Goal: Information Seeking & Learning: Learn about a topic

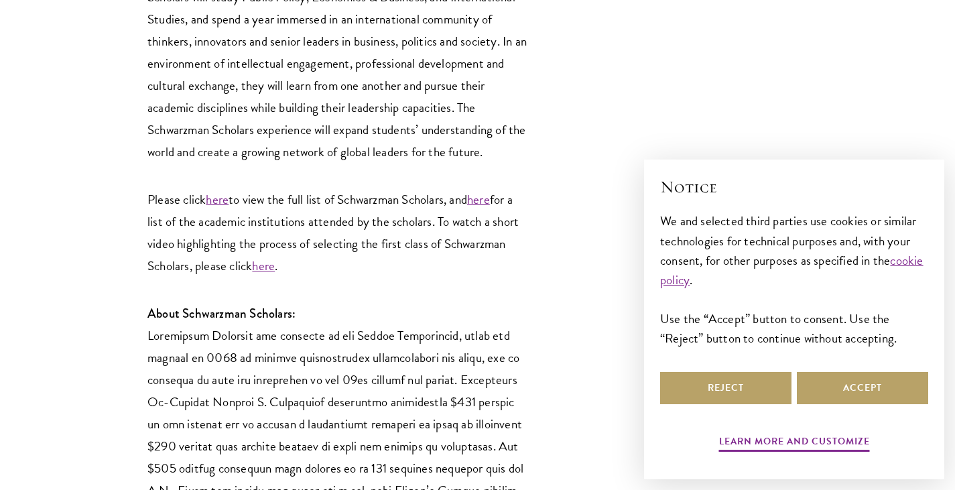
scroll to position [2365, 0]
click at [490, 188] on link "here" at bounding box center [478, 197] width 23 height 19
click at [214, 188] on link "here" at bounding box center [217, 197] width 23 height 19
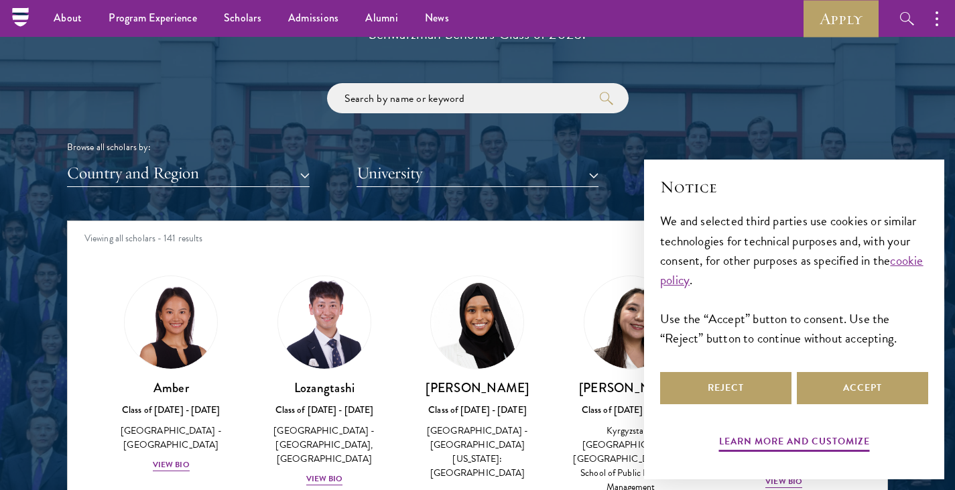
scroll to position [1542, 0]
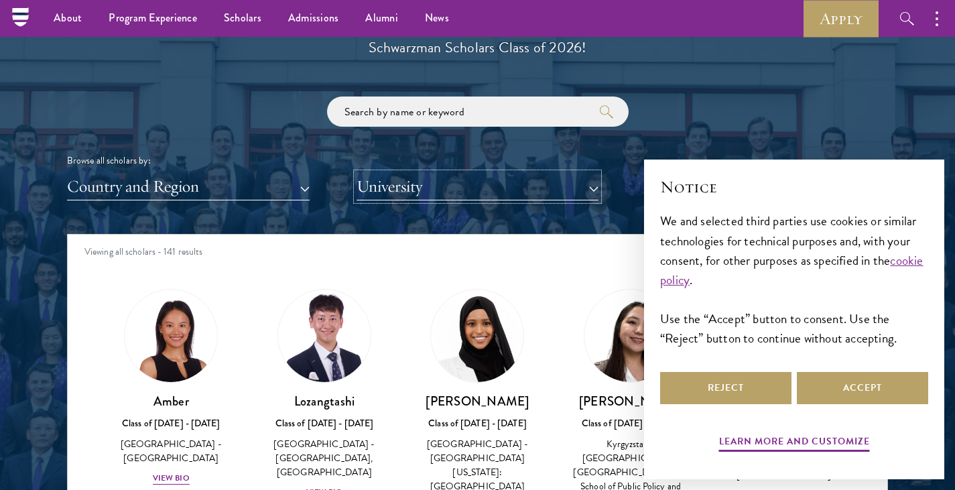
click at [420, 199] on button "University" at bounding box center [478, 186] width 243 height 27
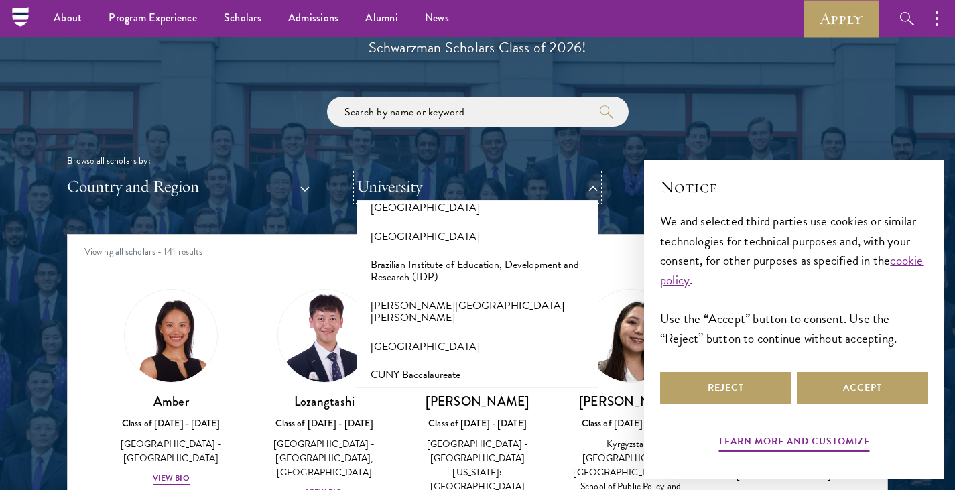
scroll to position [1192, 0]
click at [435, 332] on button "[GEOGRAPHIC_DATA]" at bounding box center [478, 346] width 235 height 28
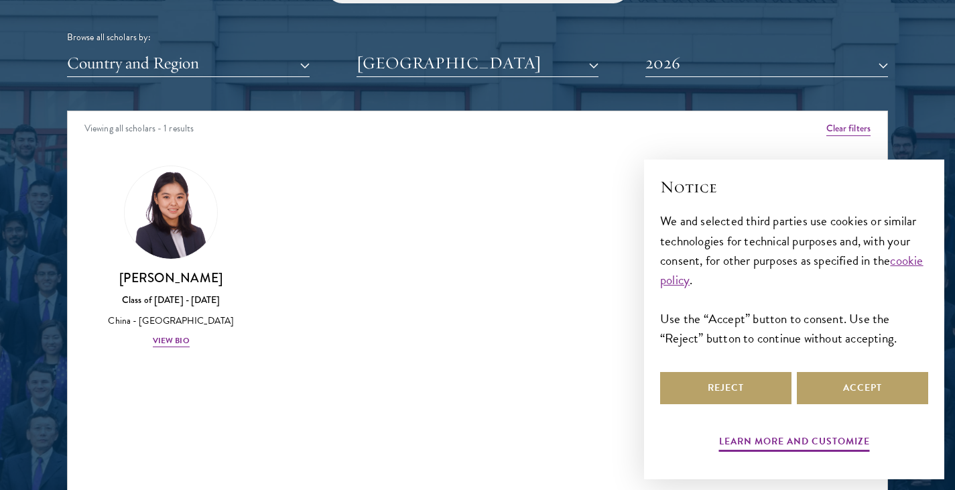
scroll to position [1672, 0]
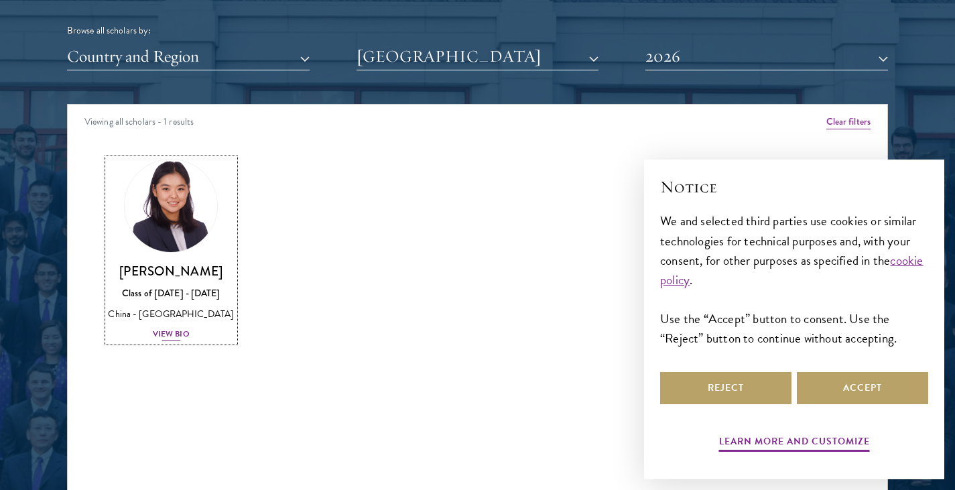
click at [153, 335] on div "View Bio" at bounding box center [171, 334] width 37 height 13
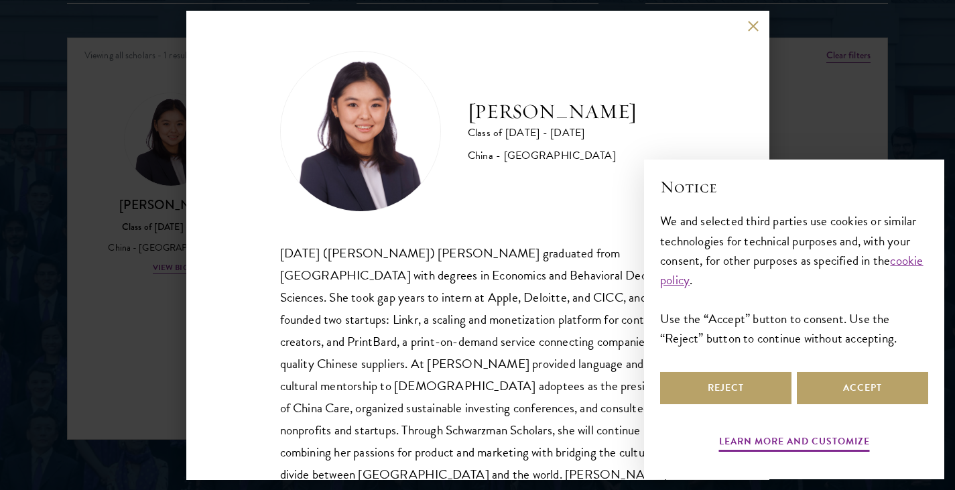
scroll to position [46, 0]
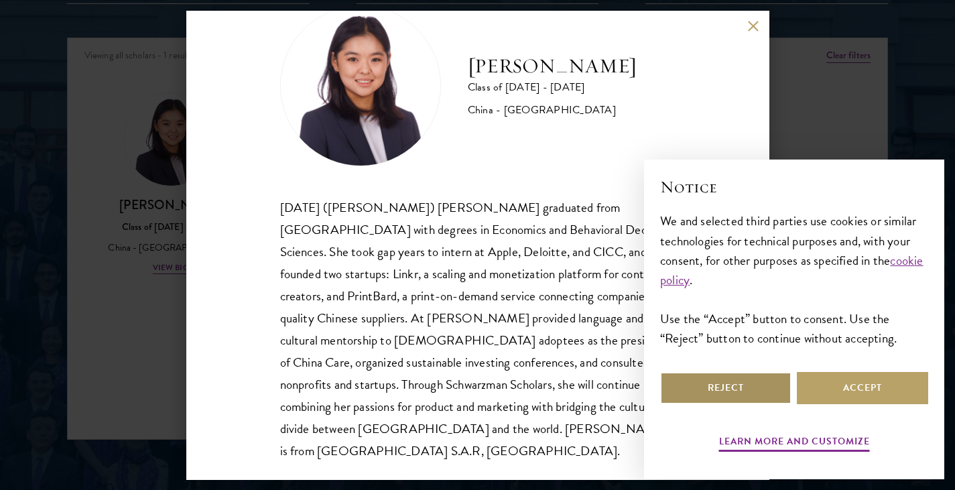
click at [733, 387] on button "Reject" at bounding box center [725, 388] width 131 height 32
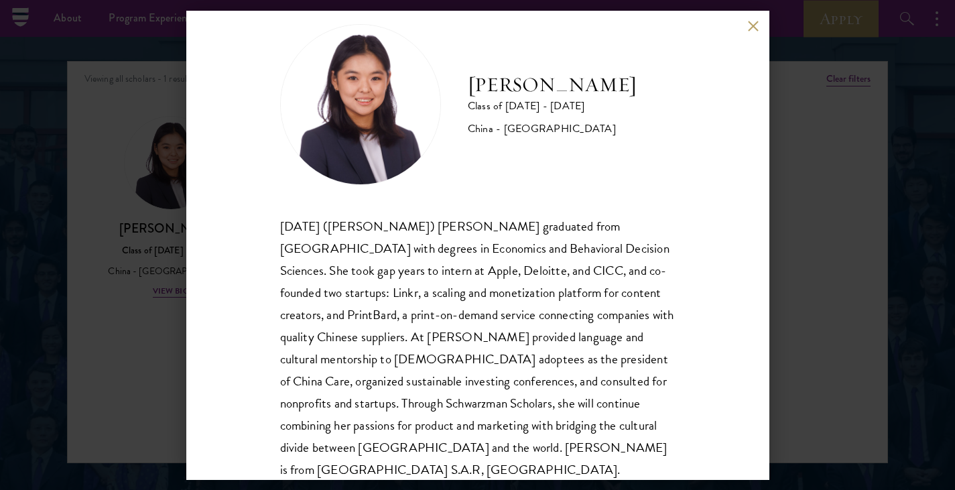
scroll to position [27, 0]
click at [749, 30] on button at bounding box center [753, 26] width 11 height 11
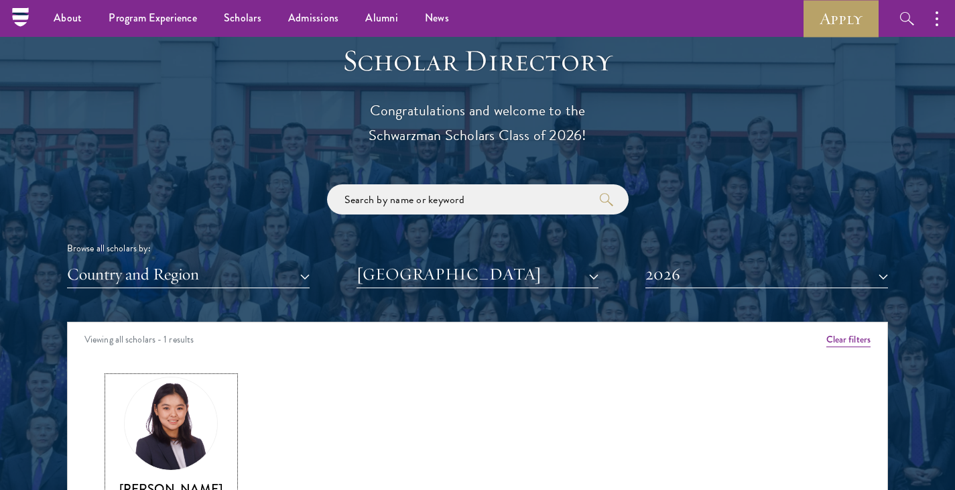
scroll to position [1454, 0]
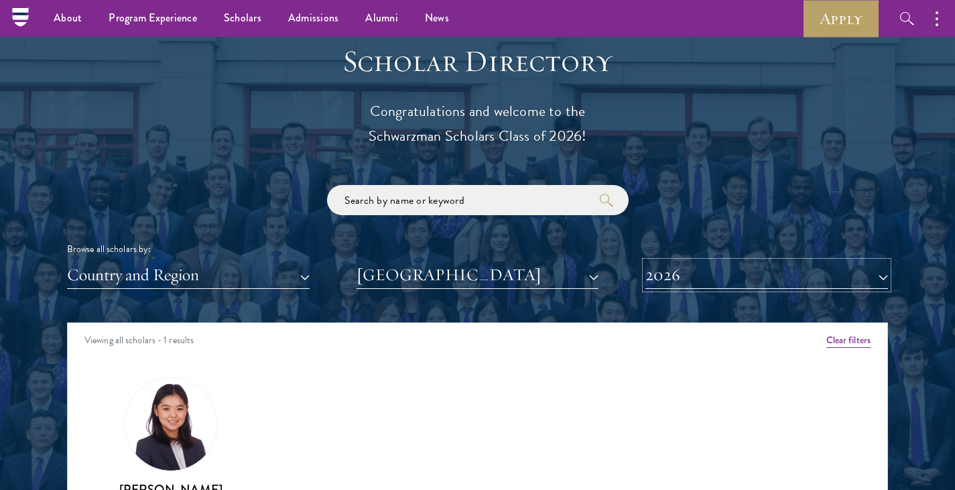
click at [683, 276] on button "2026" at bounding box center [766, 274] width 243 height 27
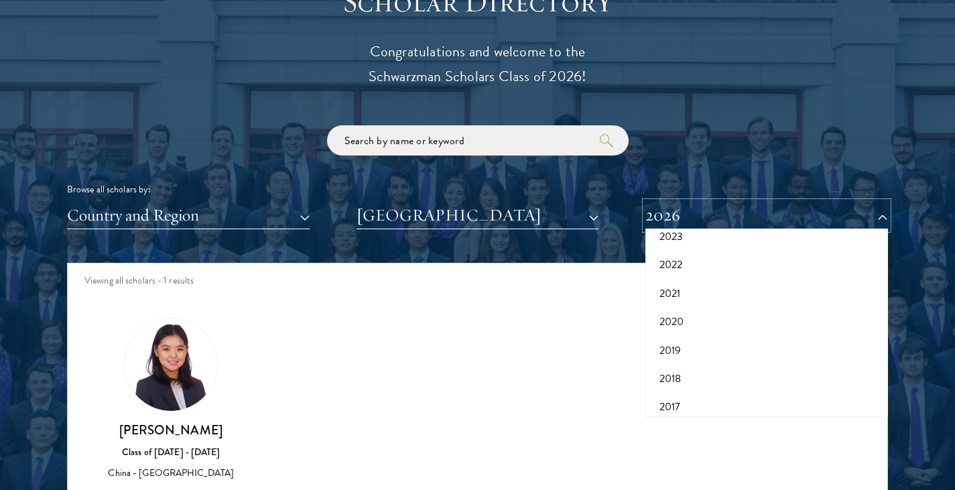
scroll to position [1518, 0]
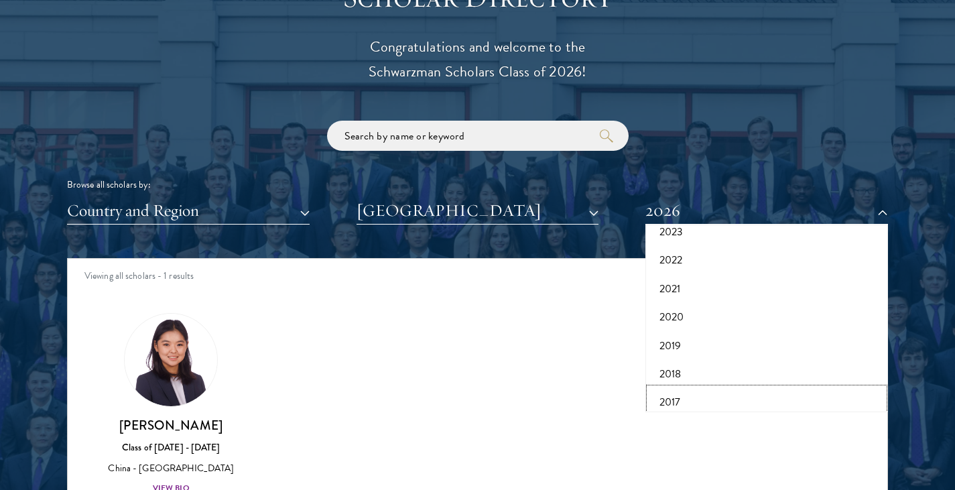
click at [678, 393] on button "2017" at bounding box center [766, 402] width 235 height 28
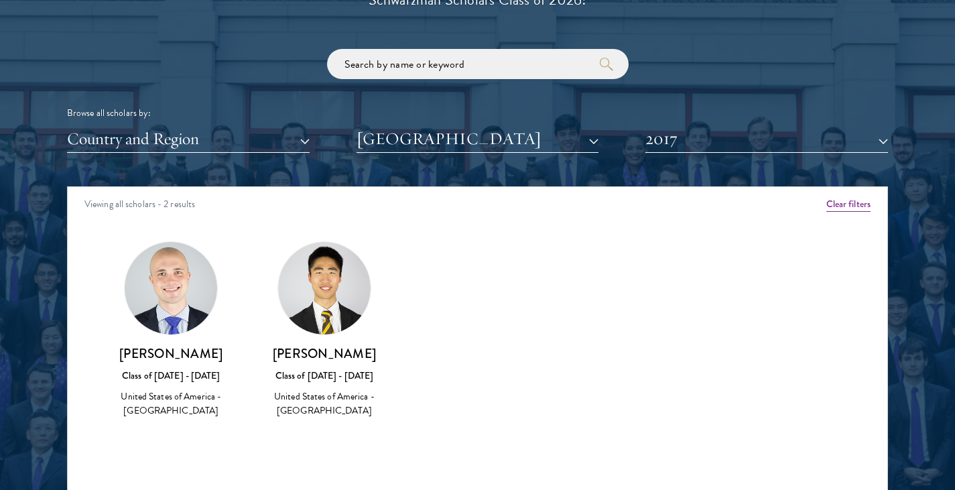
scroll to position [1590, 0]
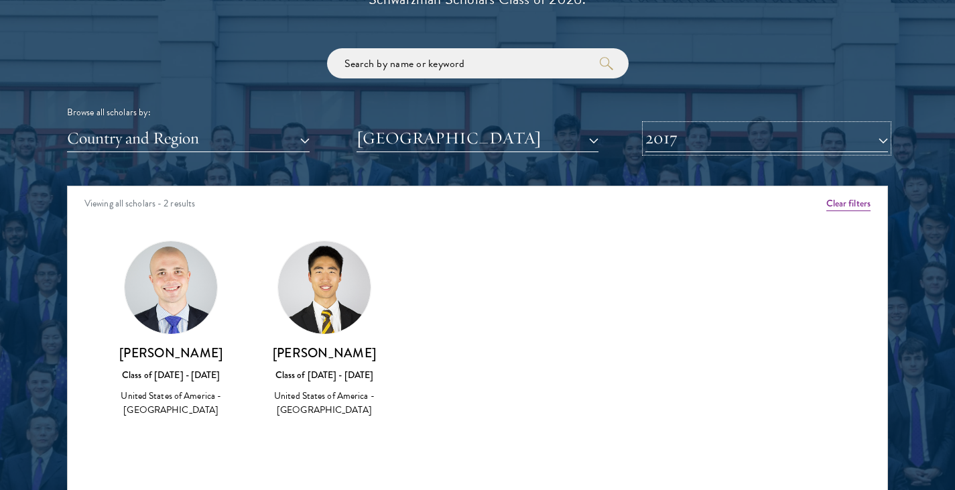
click at [729, 142] on button "2017" at bounding box center [766, 138] width 243 height 27
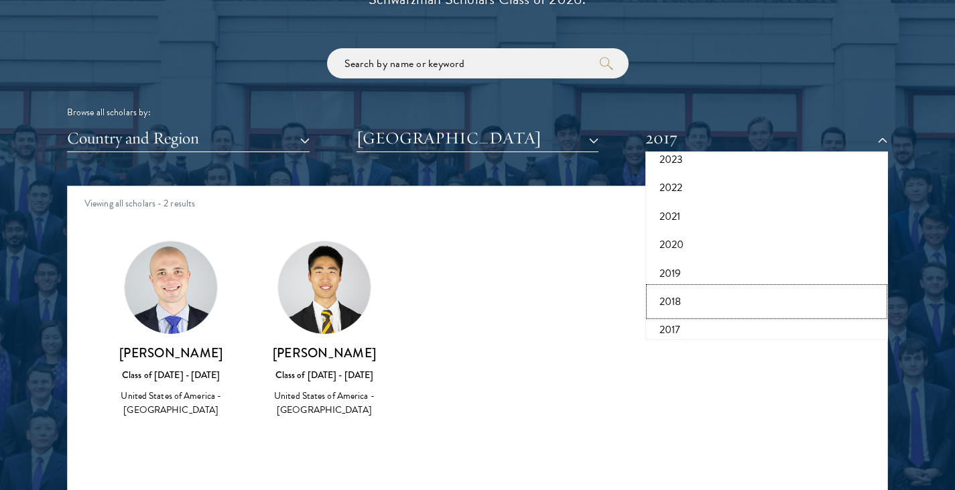
click at [682, 296] on button "2018" at bounding box center [766, 302] width 235 height 28
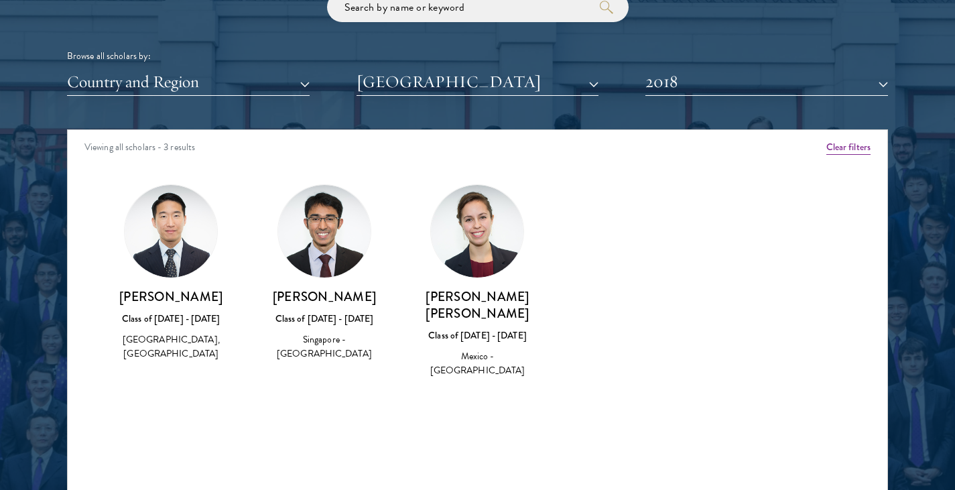
scroll to position [1647, 0]
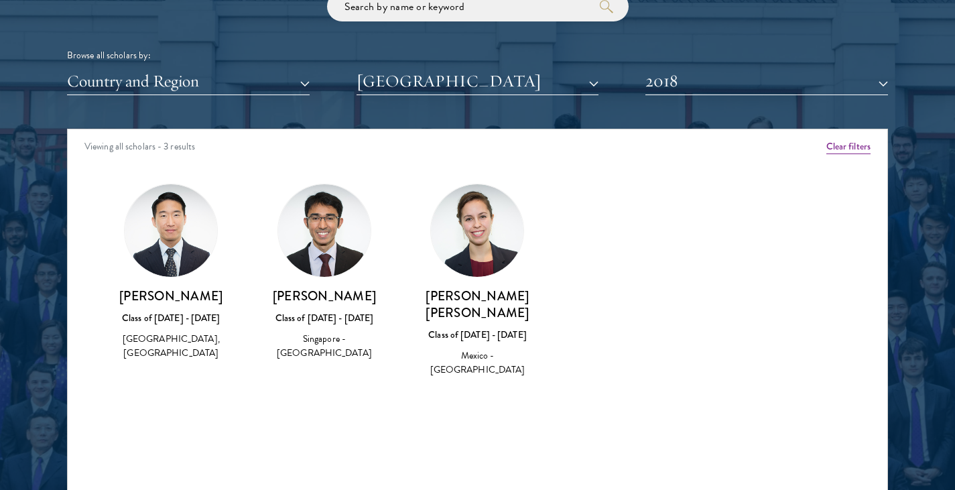
click at [310, 284] on div "[PERSON_NAME] I Class of [DATE] - [DATE] Singapore - [GEOGRAPHIC_DATA]" at bounding box center [324, 273] width 127 height 178
click at [321, 304] on h3 "[PERSON_NAME]" at bounding box center [324, 296] width 127 height 17
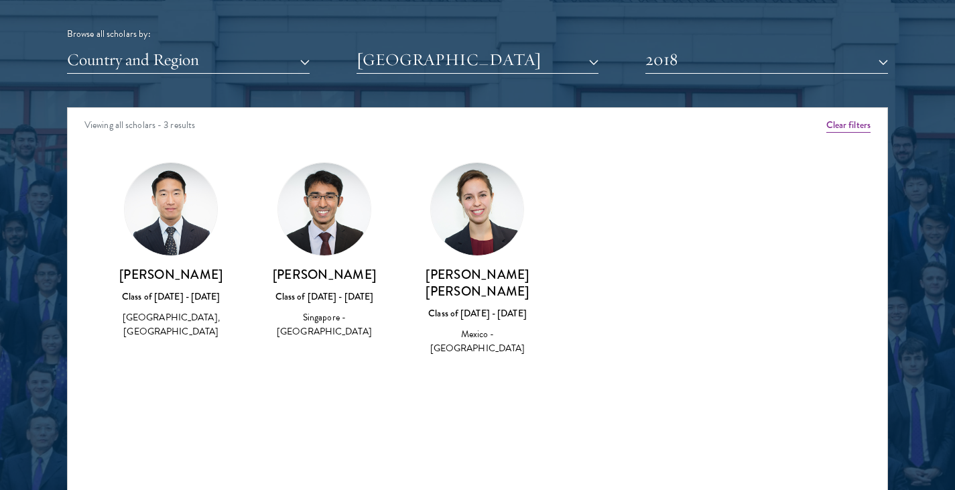
scroll to position [1670, 0]
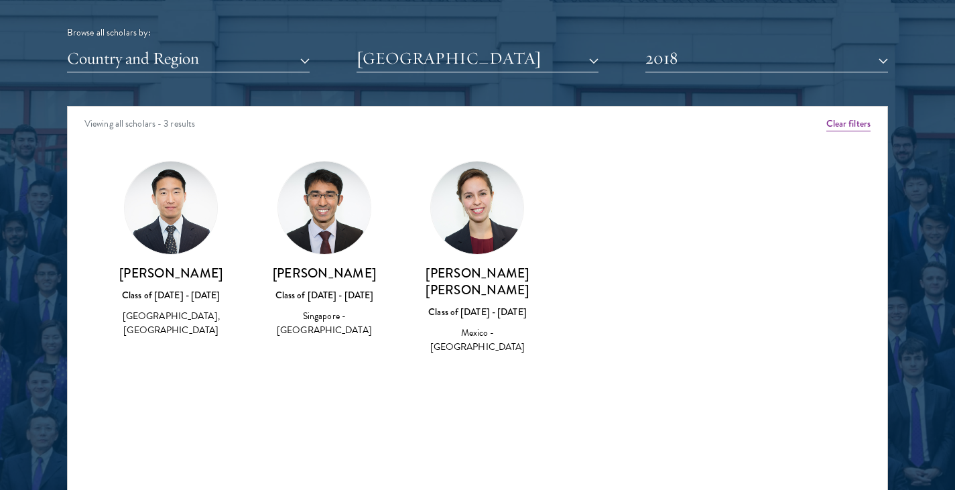
click at [166, 276] on h3 "[PERSON_NAME]" at bounding box center [171, 273] width 127 height 17
click at [732, 60] on button "2018" at bounding box center [766, 58] width 243 height 27
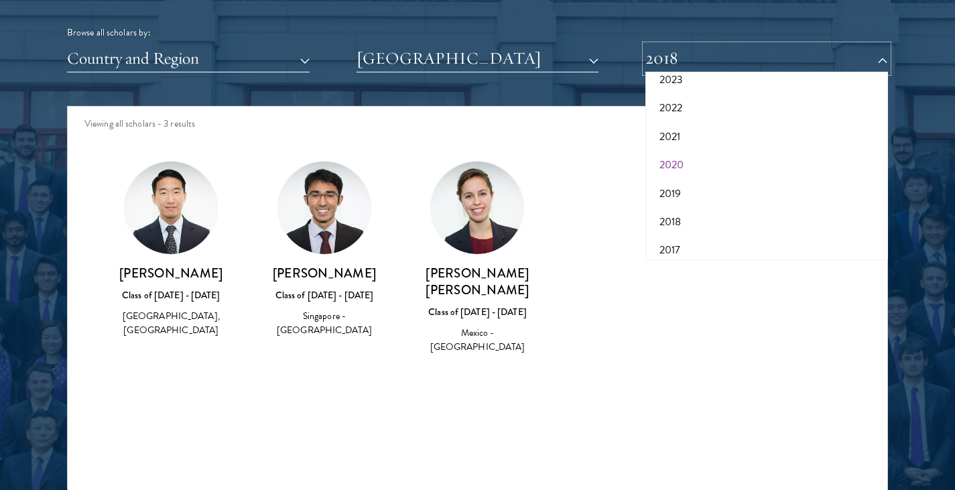
scroll to position [0, 0]
click at [733, 157] on button "2025" at bounding box center [766, 154] width 235 height 28
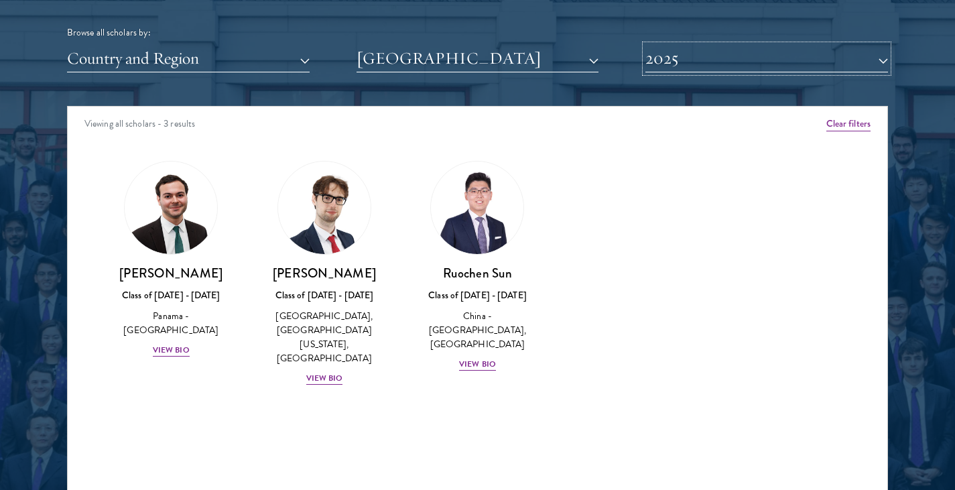
click at [737, 67] on button "2025" at bounding box center [766, 58] width 243 height 27
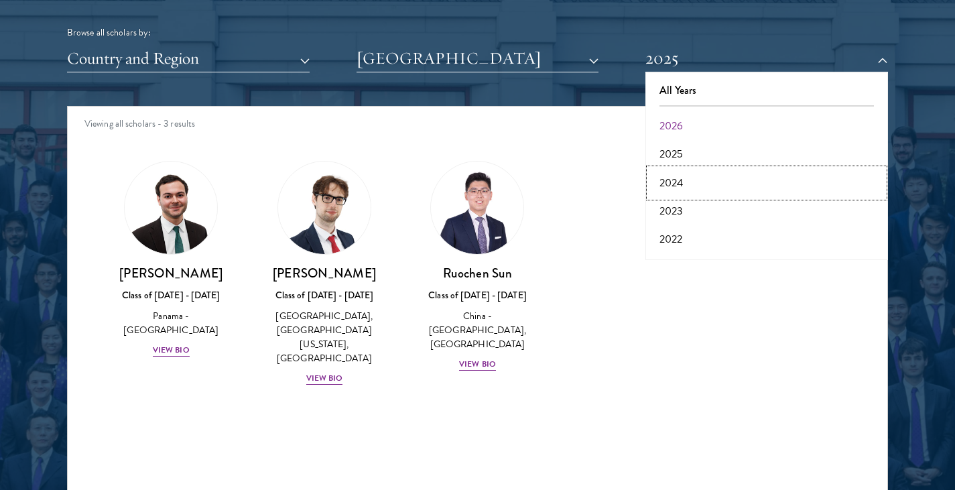
click at [678, 173] on button "2024" at bounding box center [766, 183] width 235 height 28
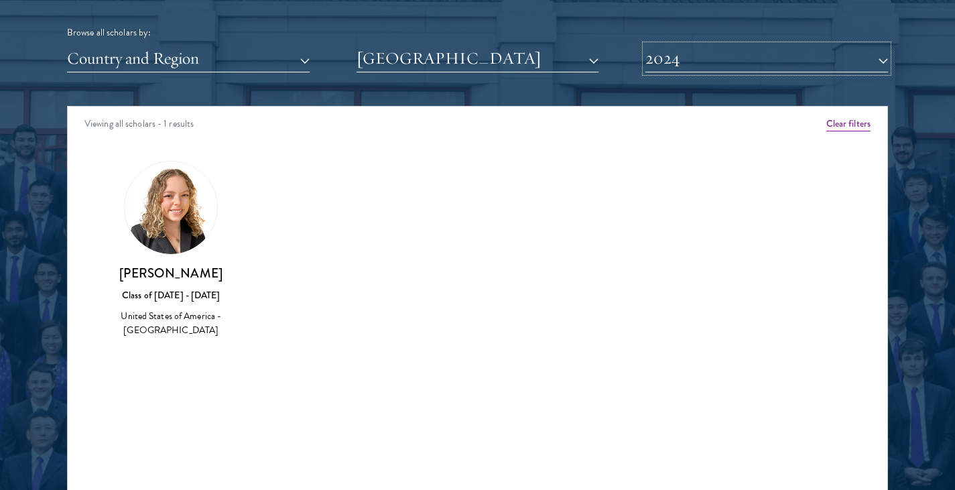
click at [726, 58] on button "2024" at bounding box center [766, 58] width 243 height 27
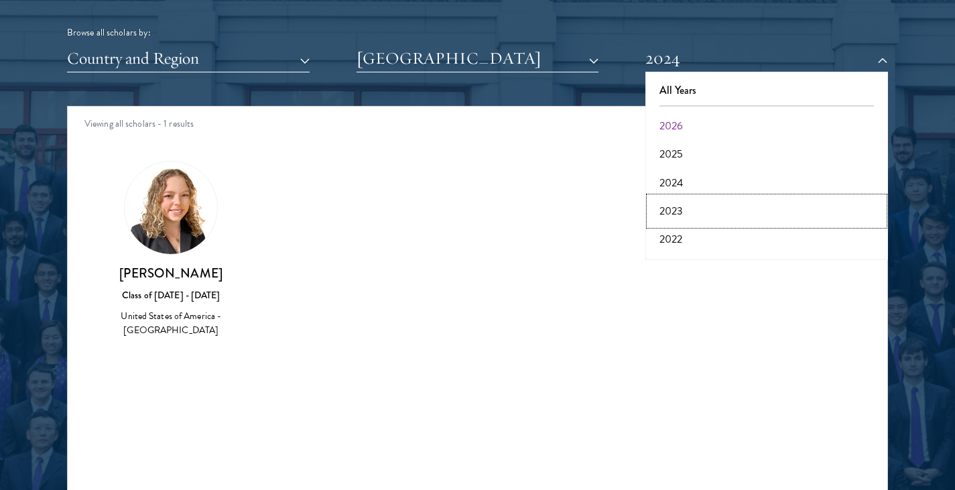
click at [692, 223] on button "2023" at bounding box center [766, 211] width 235 height 28
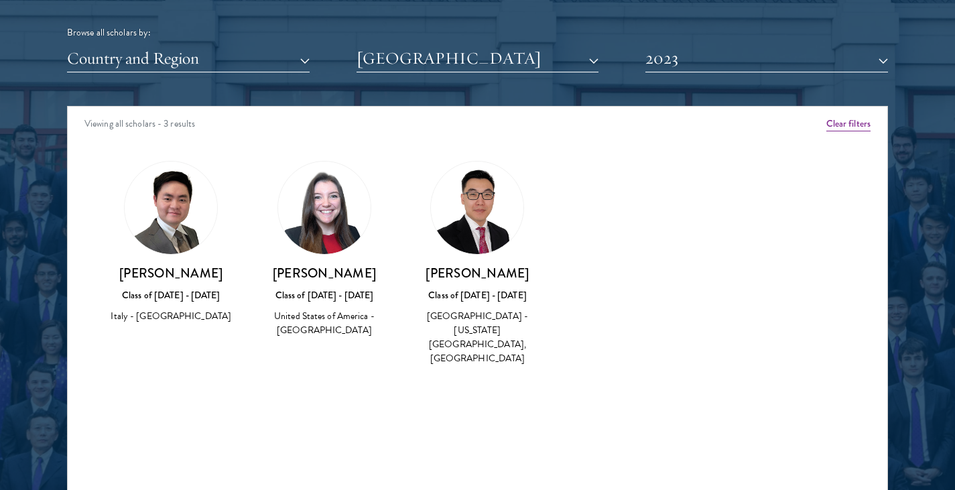
scroll to position [1674, 0]
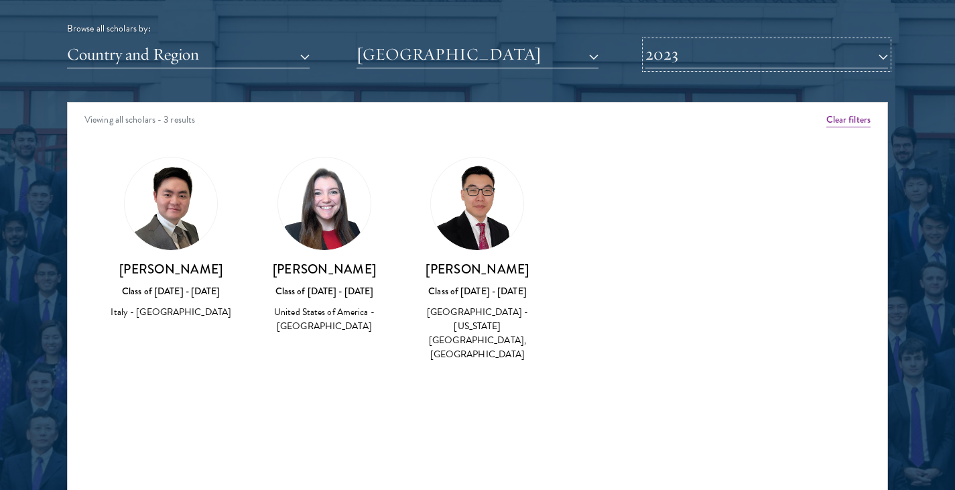
click at [738, 62] on button "2023" at bounding box center [766, 54] width 243 height 27
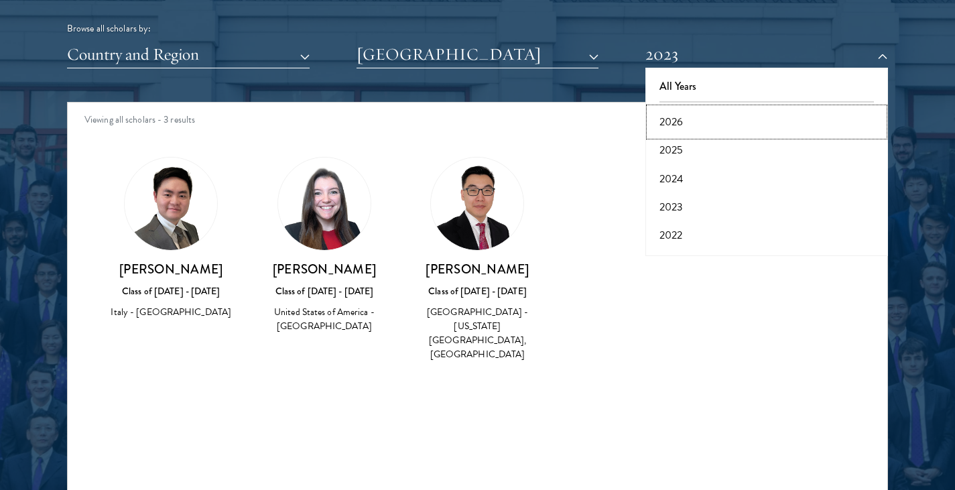
click at [693, 123] on button "2026" at bounding box center [766, 122] width 235 height 28
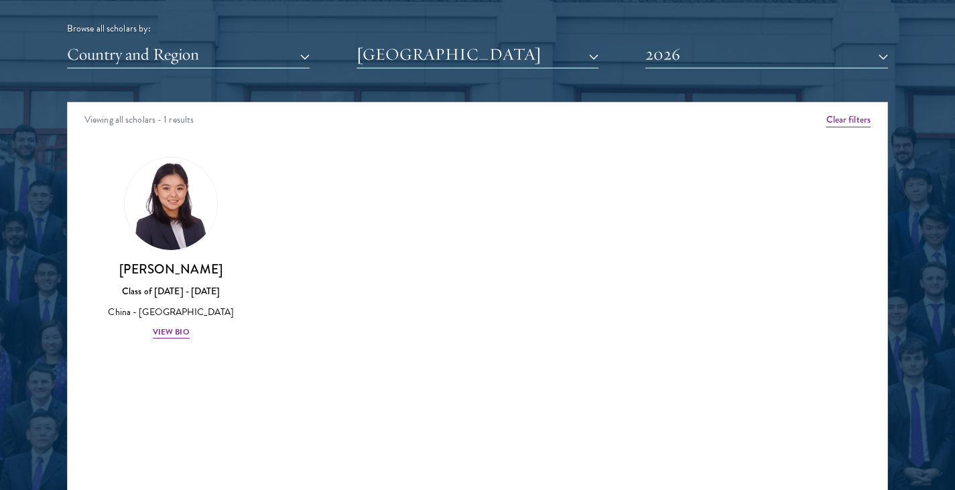
drag, startPoint x: 694, startPoint y: 38, endPoint x: 675, endPoint y: 63, distance: 31.1
click at [675, 63] on div "Browse all scholars by: Country and Region All Countries and Regions [GEOGRAPHI…" at bounding box center [477, 16] width 821 height 104
click at [675, 63] on button "2026" at bounding box center [766, 54] width 243 height 27
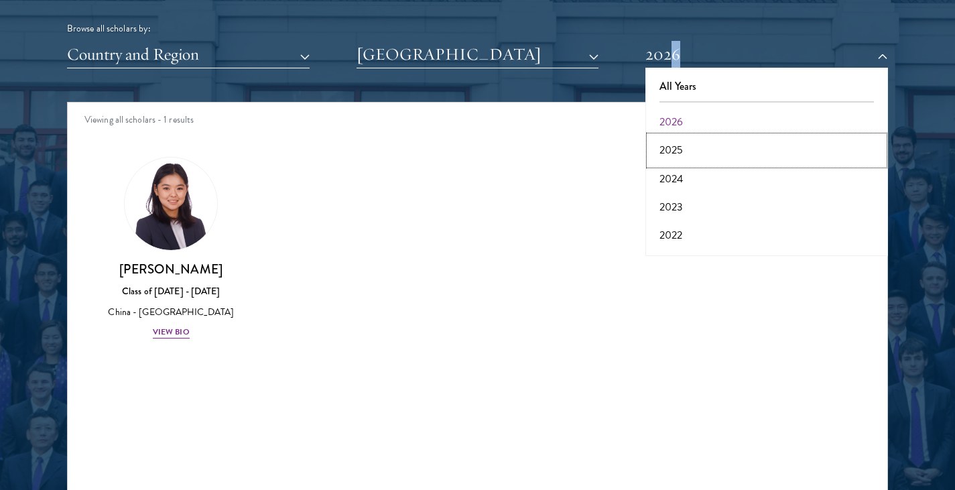
click at [666, 142] on button "2025" at bounding box center [766, 150] width 235 height 28
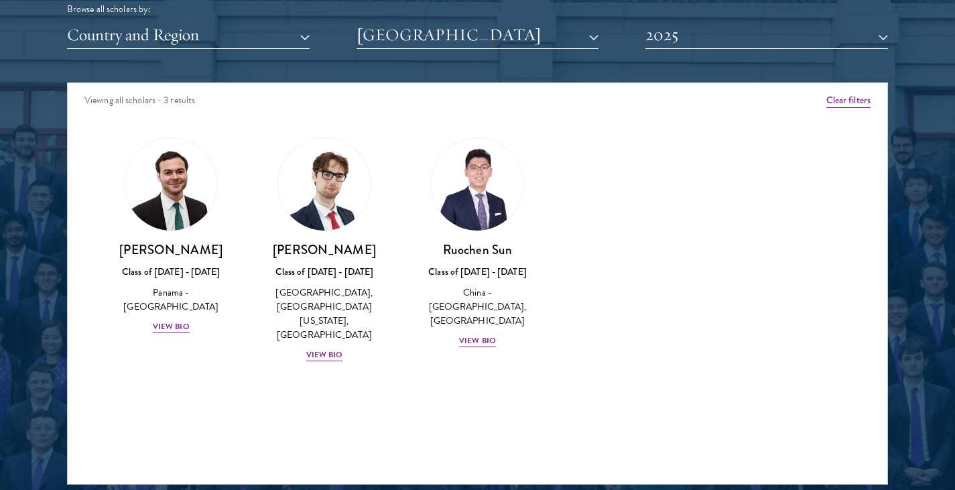
scroll to position [1694, 0]
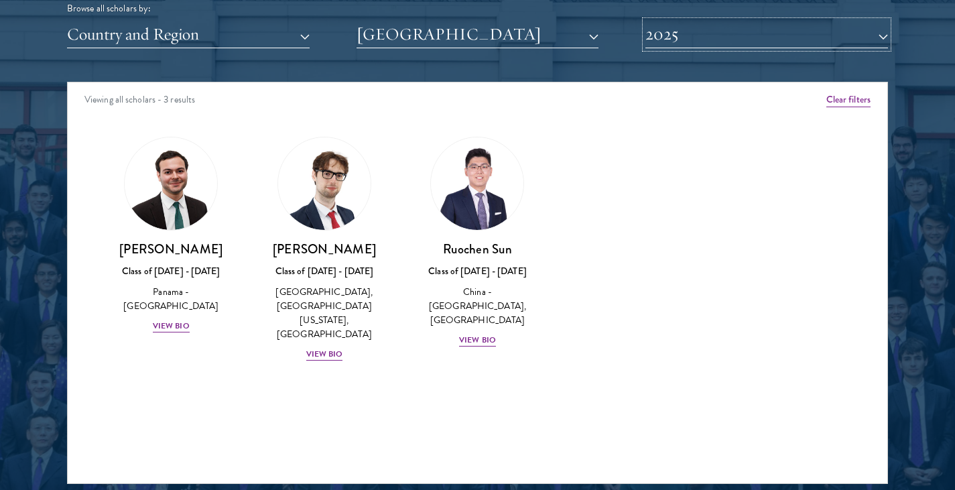
click at [710, 42] on button "2025" at bounding box center [766, 34] width 243 height 27
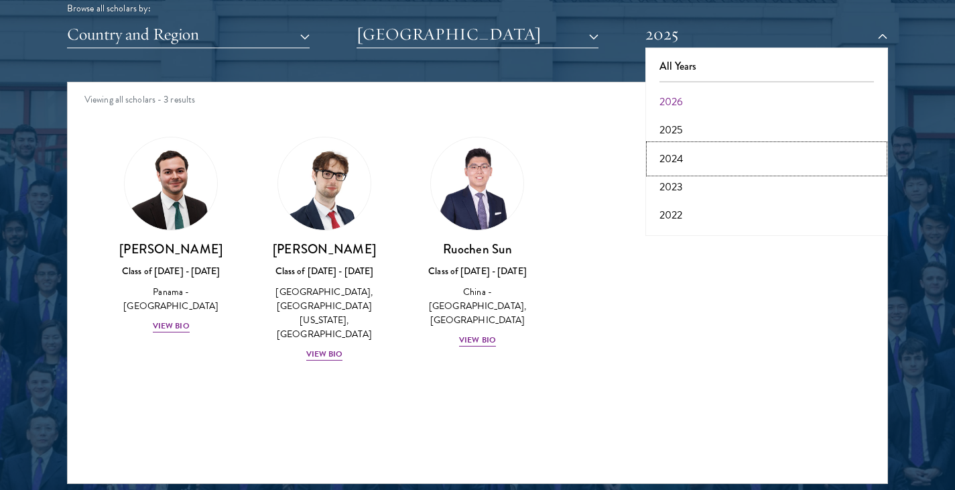
click at [674, 164] on button "2024" at bounding box center [766, 159] width 235 height 28
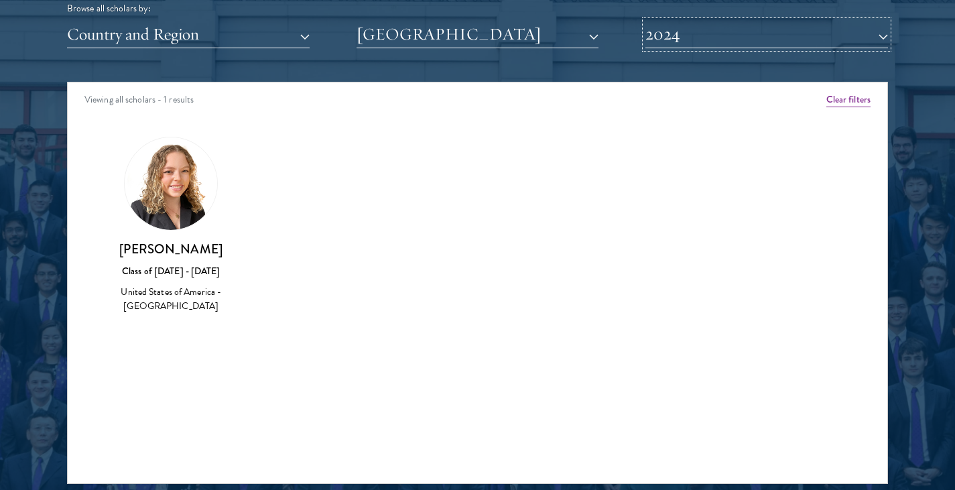
click at [713, 31] on button "2024" at bounding box center [766, 34] width 243 height 27
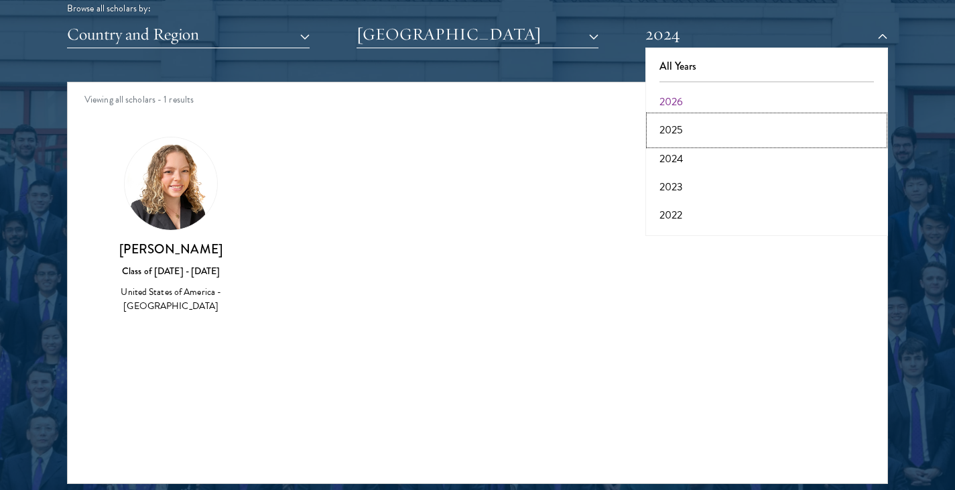
click at [691, 118] on button "2025" at bounding box center [766, 130] width 235 height 28
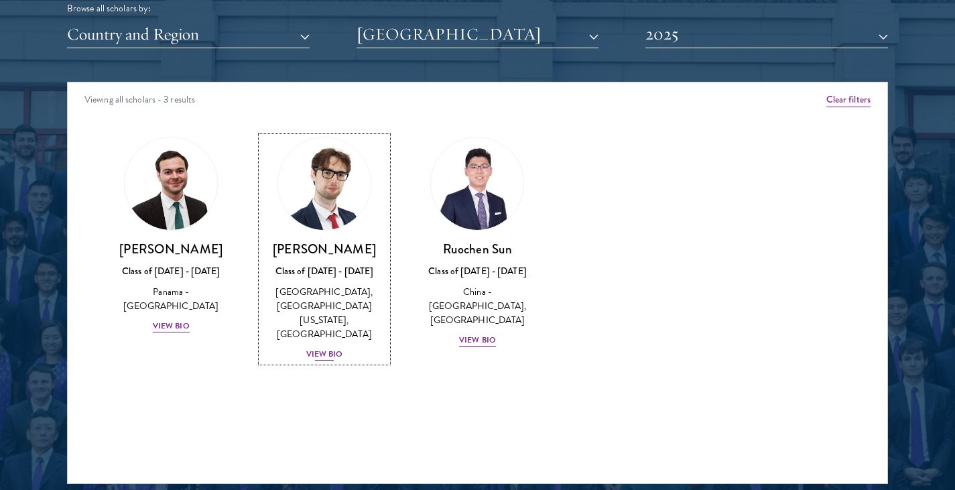
click at [328, 348] on div "[PERSON_NAME] Class of [DATE] - [DATE] [GEOGRAPHIC_DATA] - [GEOGRAPHIC_DATA], […" at bounding box center [324, 301] width 127 height 121
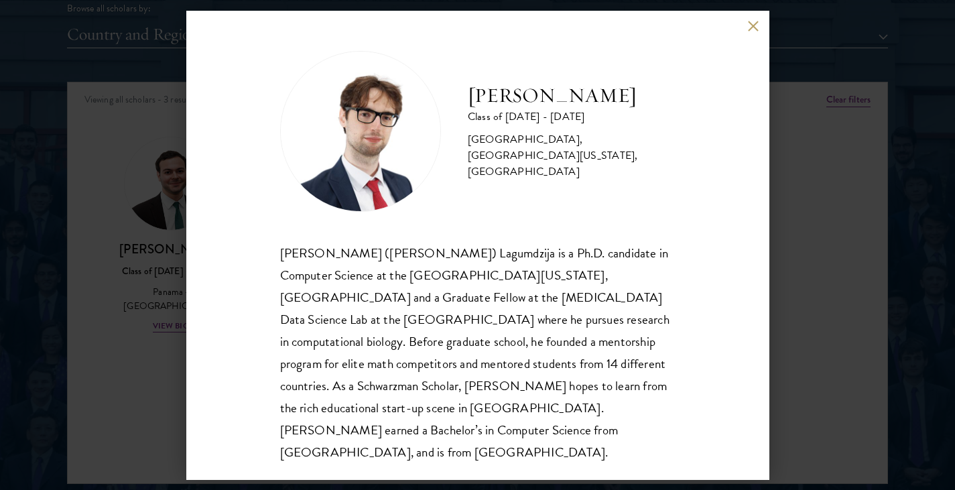
scroll to position [1, 0]
click at [750, 32] on div "[PERSON_NAME] Class of [DATE] - [DATE] [GEOGRAPHIC_DATA] - [GEOGRAPHIC_DATA], […" at bounding box center [477, 245] width 583 height 469
click at [753, 27] on button at bounding box center [753, 26] width 11 height 11
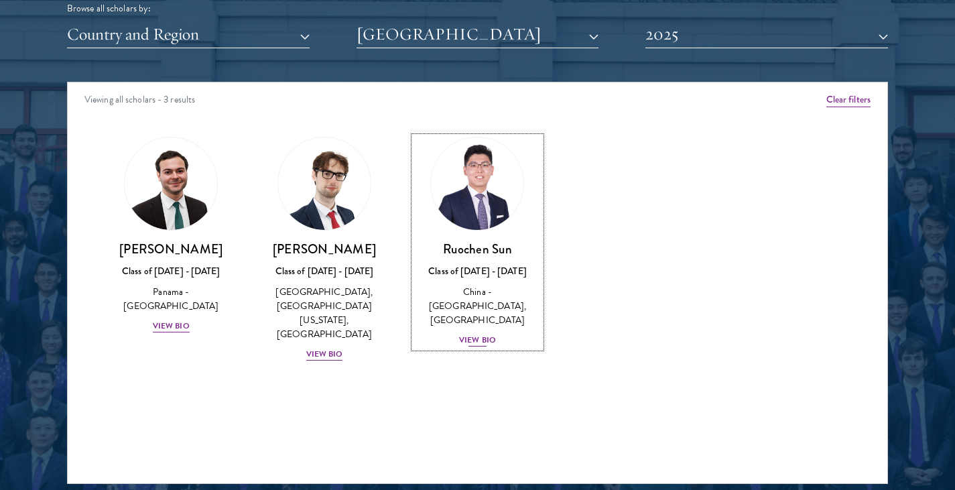
click at [472, 334] on div "View Bio" at bounding box center [477, 340] width 37 height 13
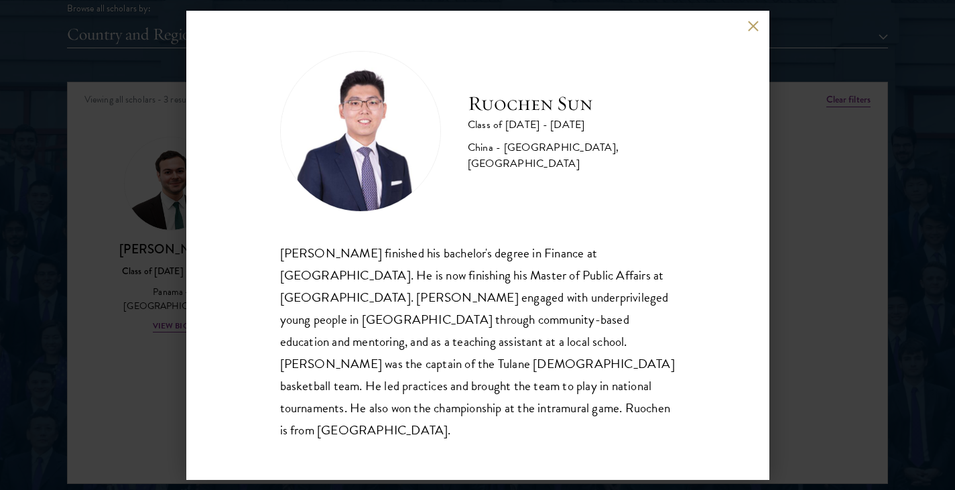
click at [751, 32] on button at bounding box center [753, 26] width 11 height 11
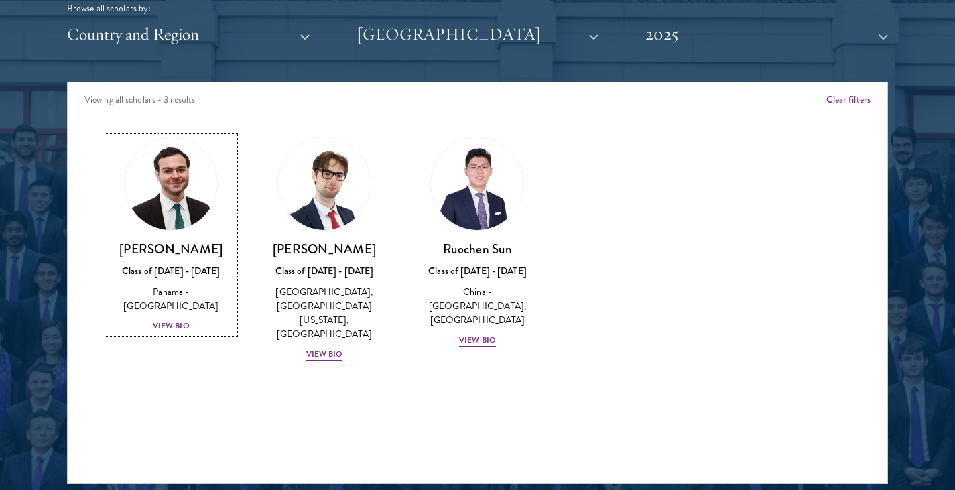
click at [178, 320] on div "View Bio" at bounding box center [171, 326] width 37 height 13
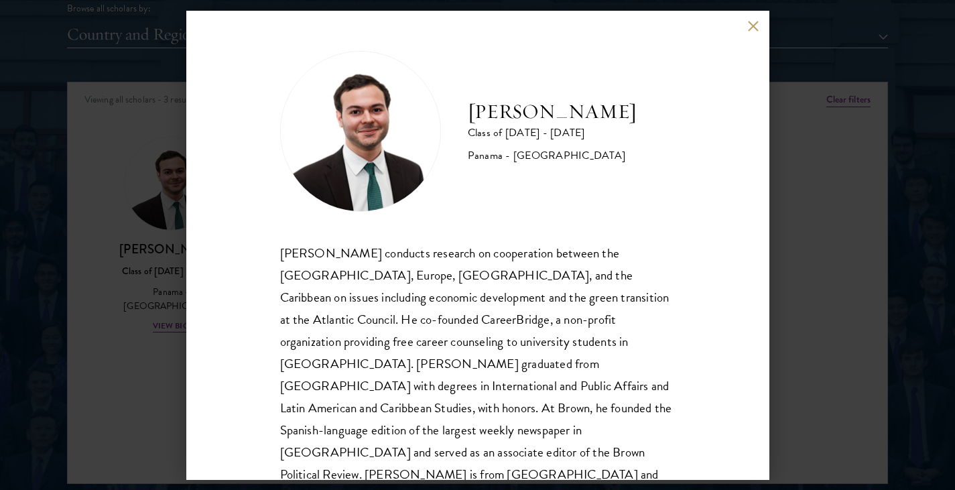
click at [748, 26] on button at bounding box center [753, 26] width 11 height 11
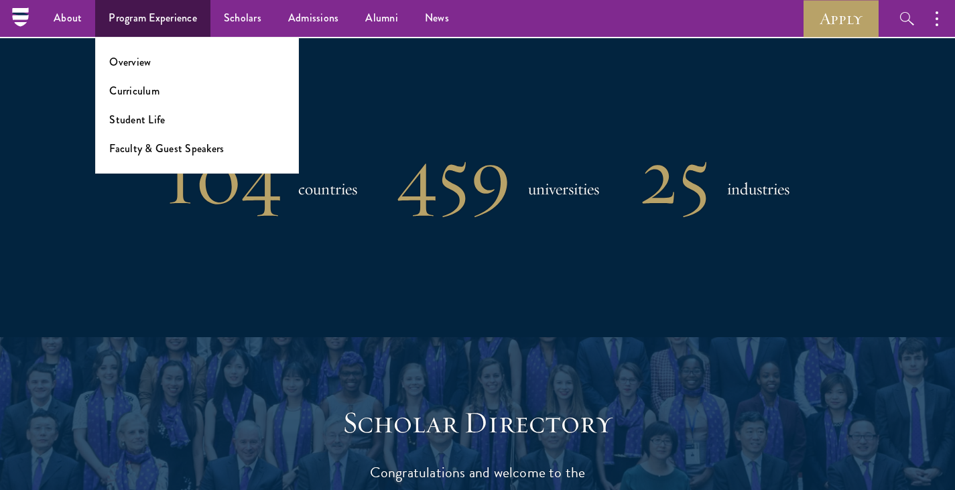
scroll to position [1694, 0]
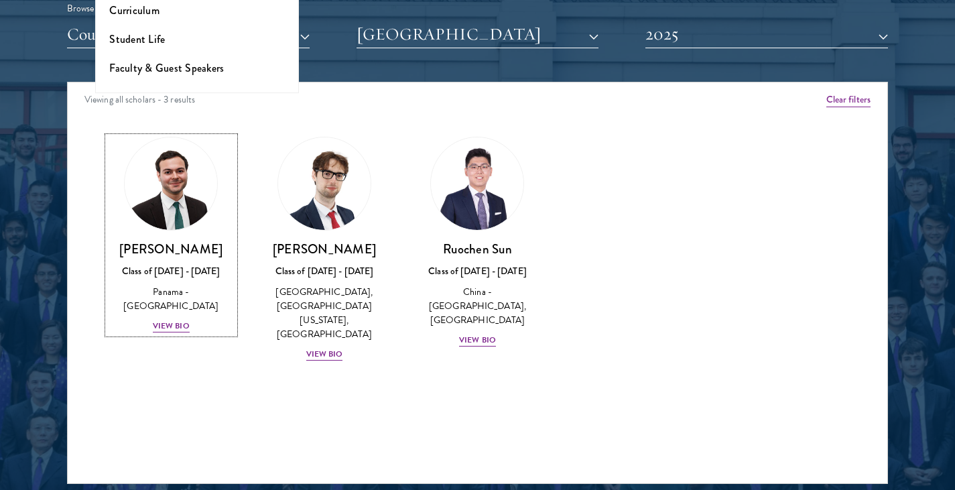
scroll to position [1672, 0]
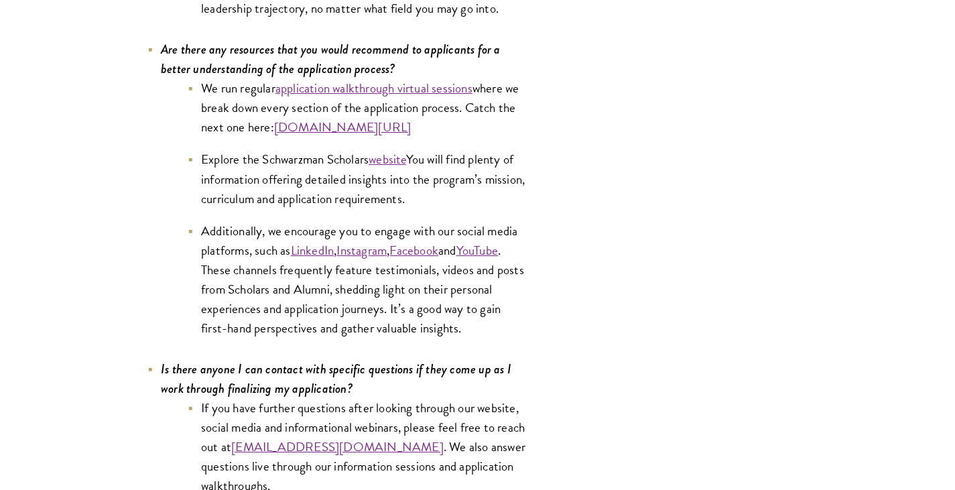
scroll to position [6724, 0]
